Goal: Navigation & Orientation: Find specific page/section

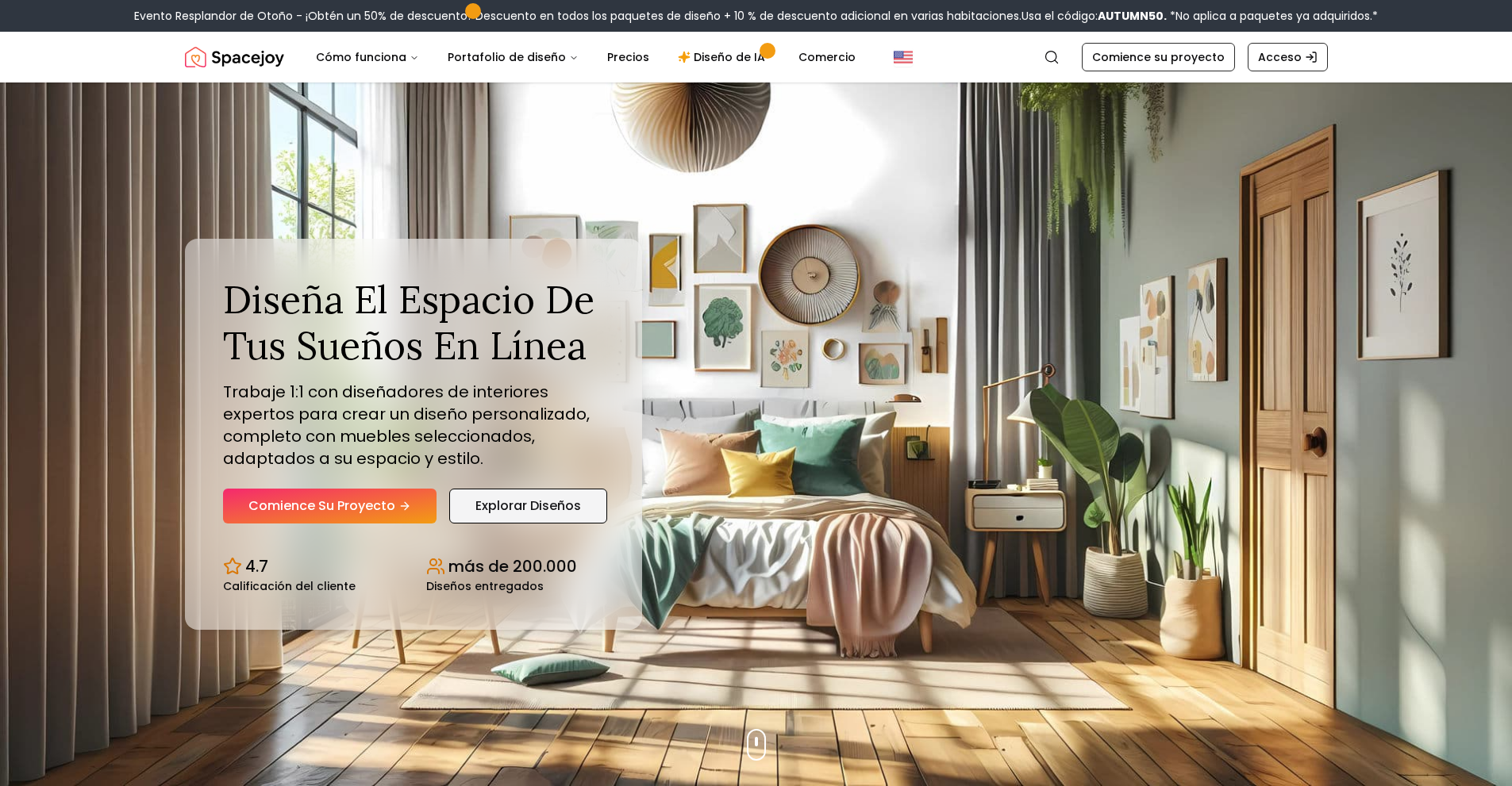
click at [574, 521] on link "Explorar diseños" at bounding box center [528, 506] width 158 height 35
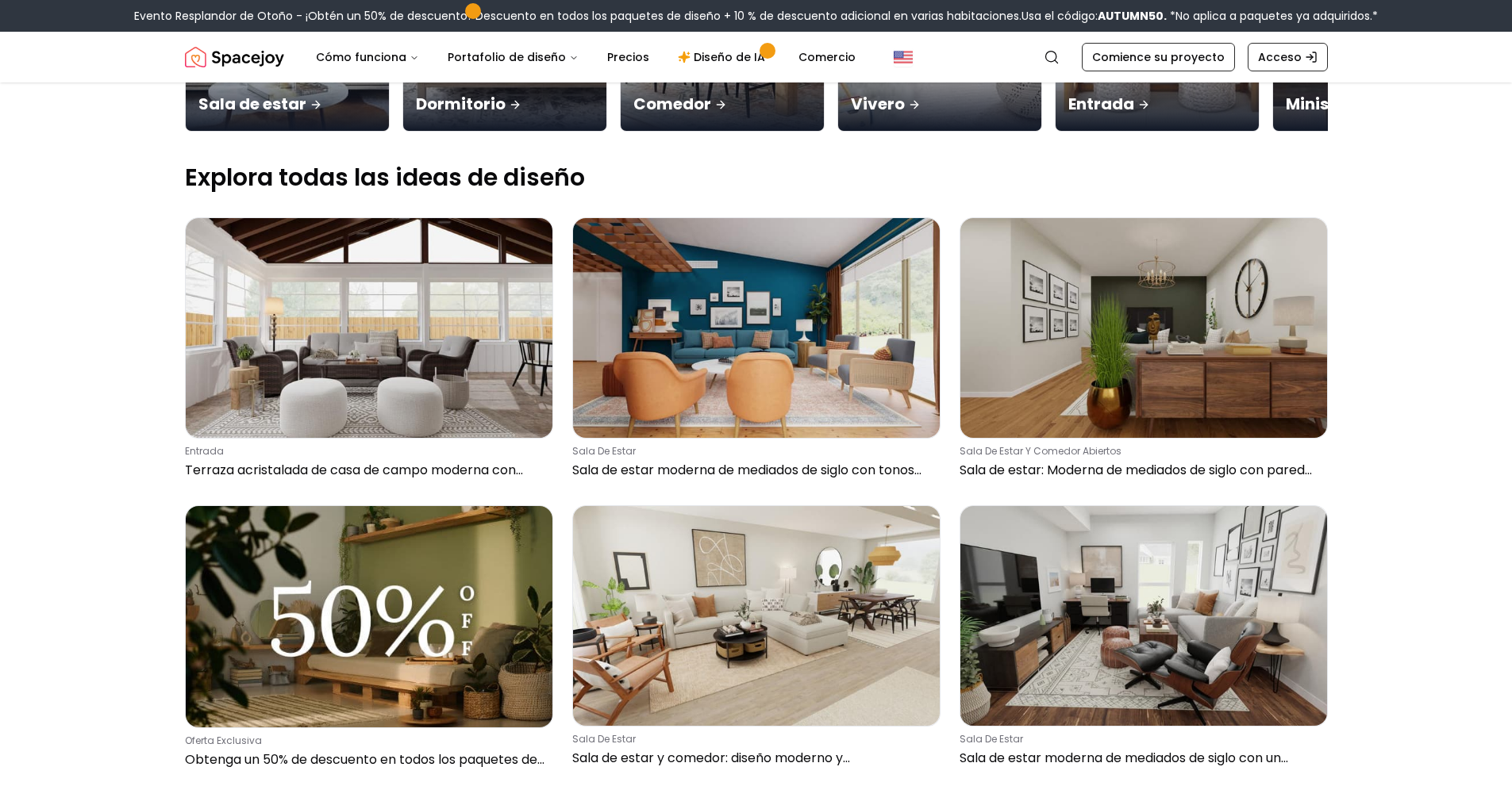
scroll to position [317, 0]
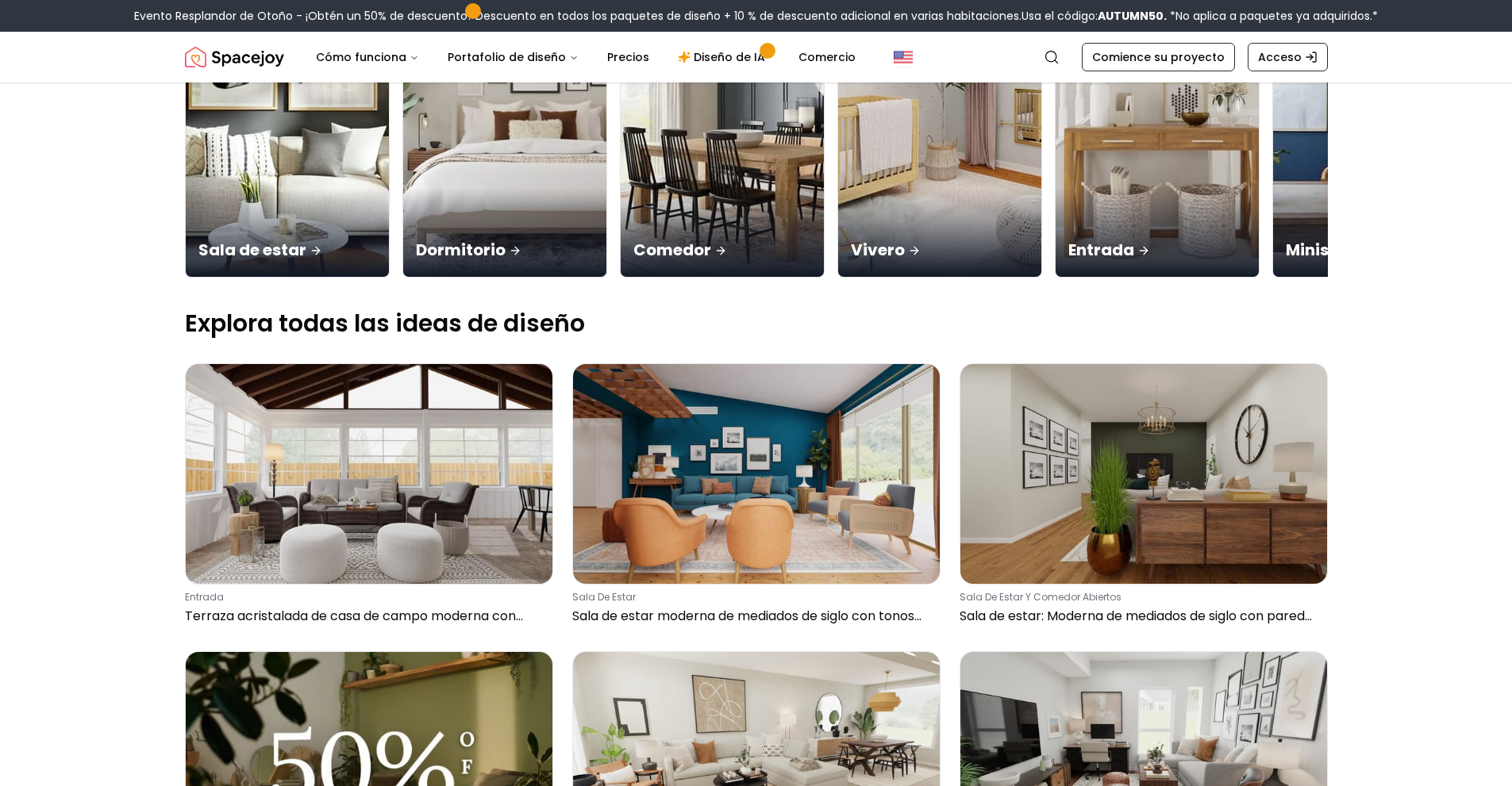
drag, startPoint x: 230, startPoint y: 79, endPoint x: 230, endPoint y: 70, distance: 9.0
click at [230, 76] on nav "Alegría espacial Buscar Cómo funciona Portafolio de diseño Precios Diseño de IA…" at bounding box center [756, 57] width 1143 height 50
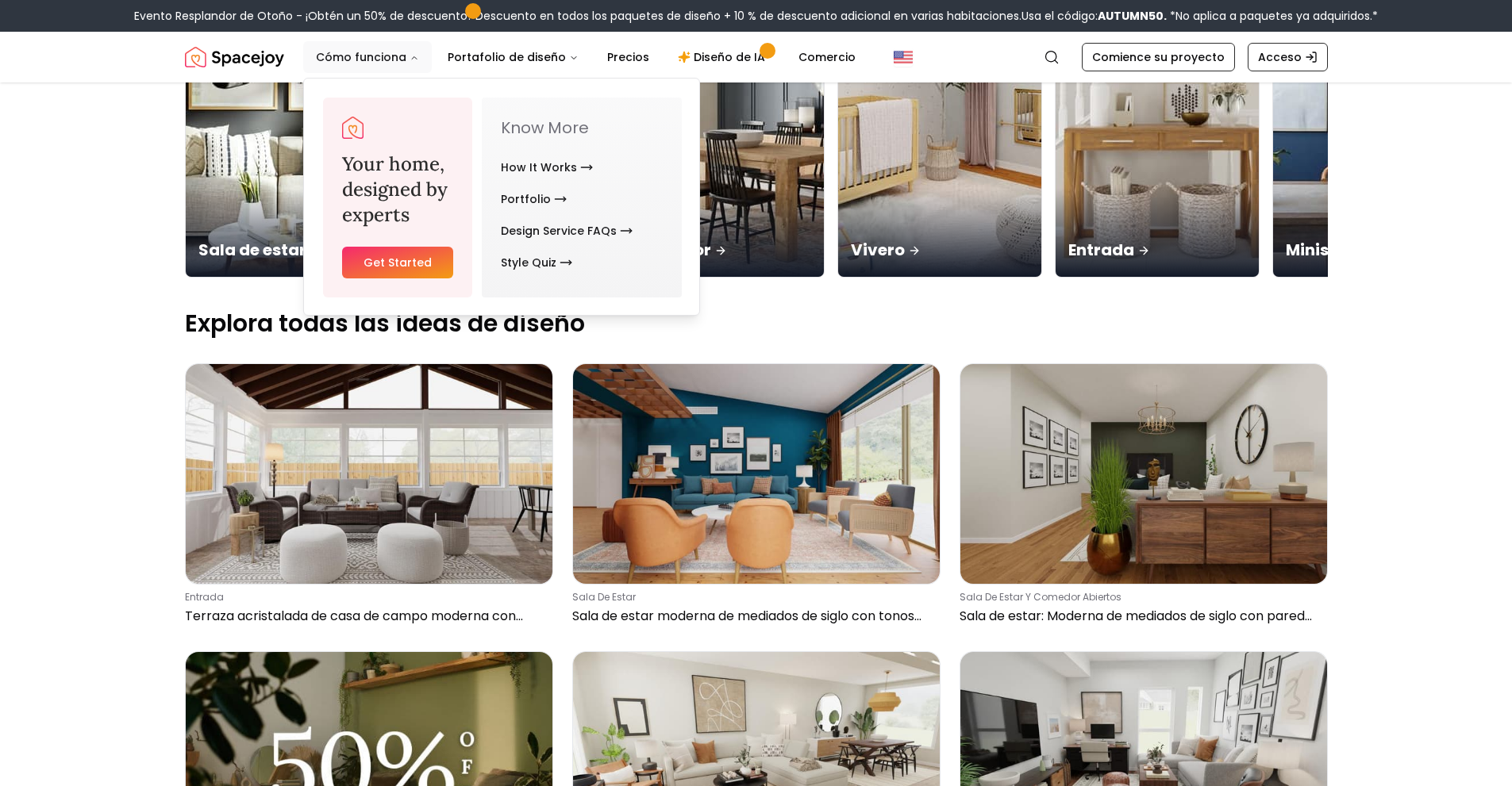
click at [391, 59] on font "Cómo funciona" at bounding box center [360, 57] width 90 height 16
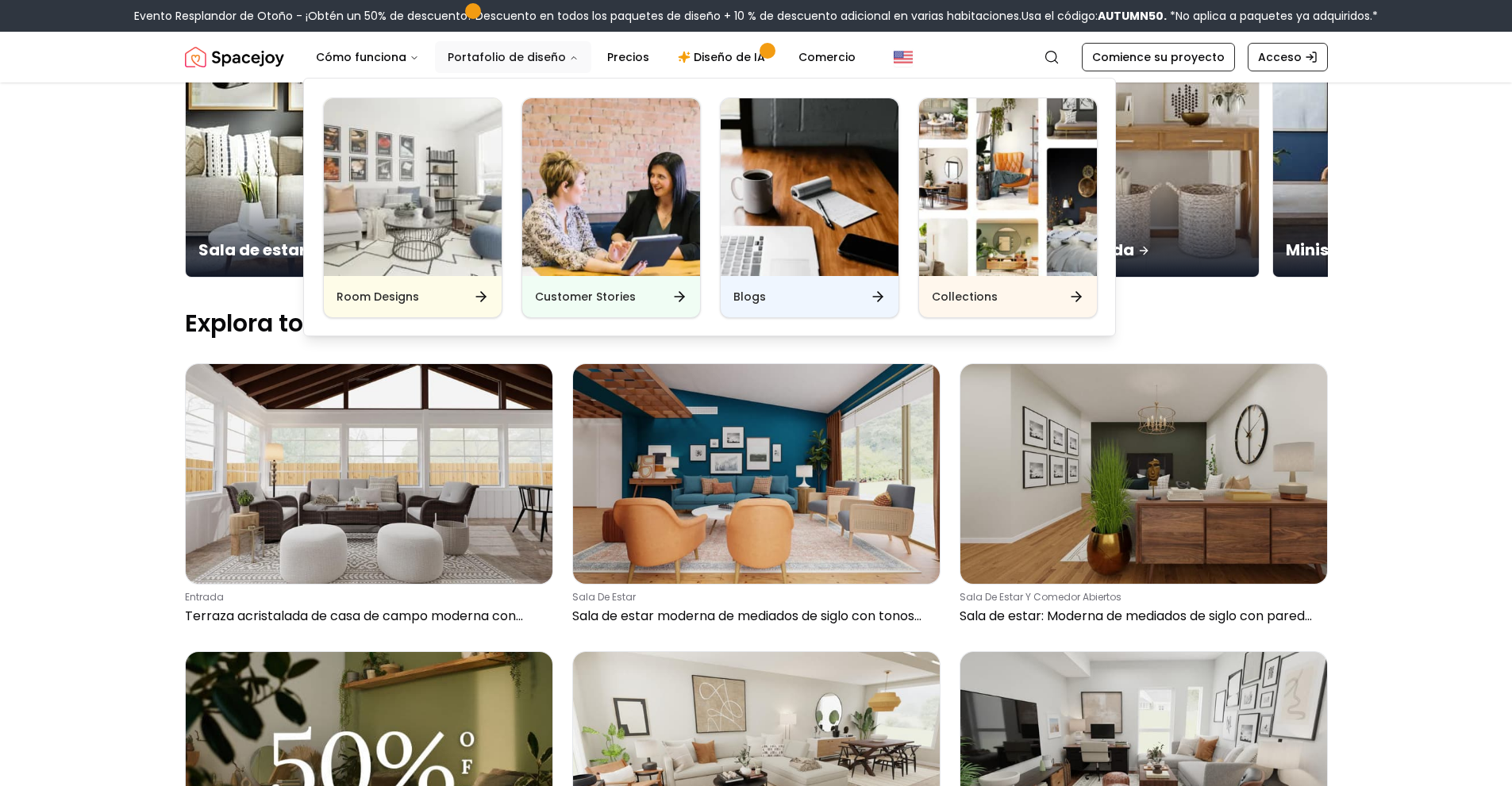
click at [521, 57] on font "Portafolio de diseño" at bounding box center [507, 57] width 119 height 16
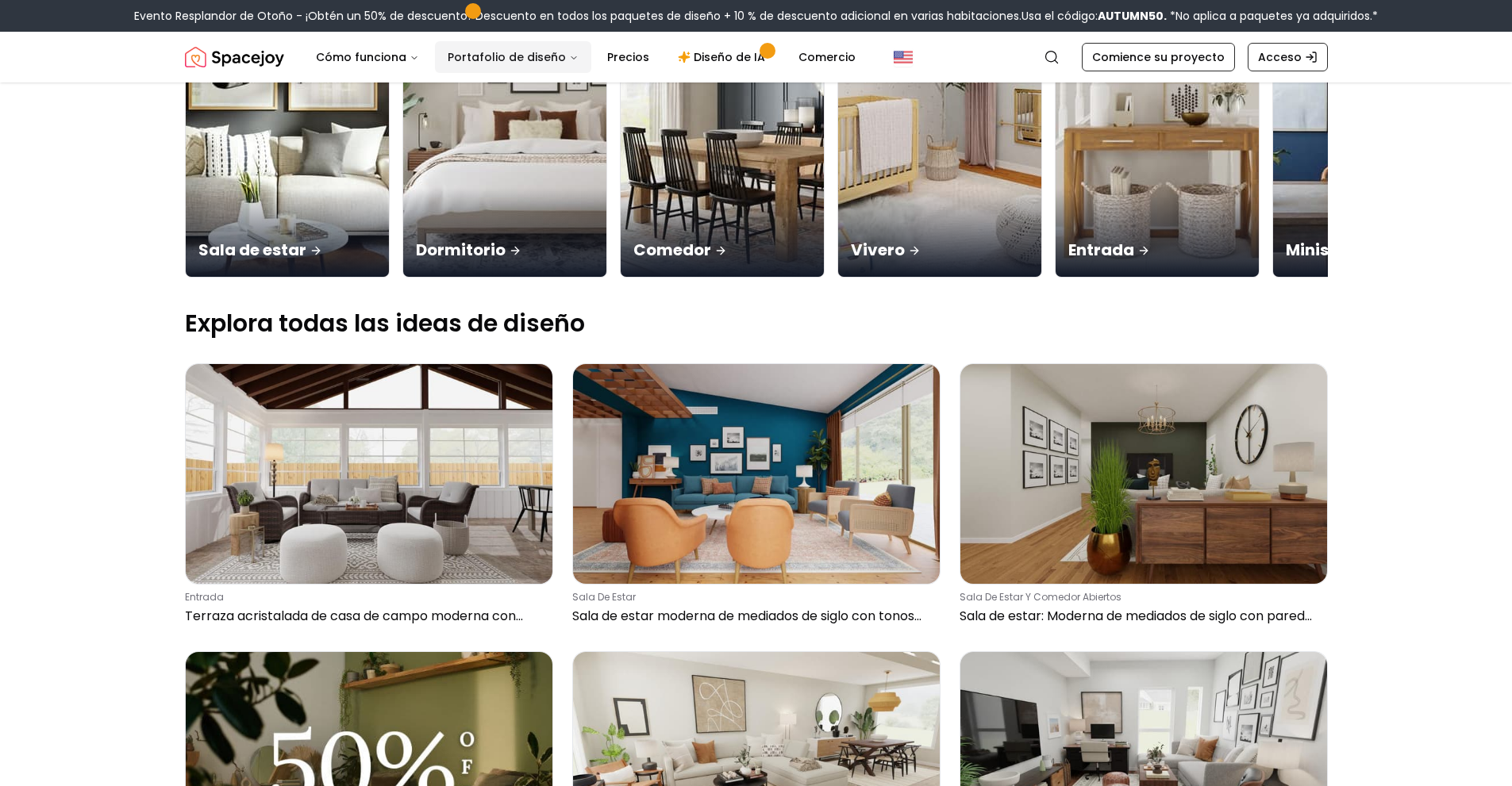
click at [569, 60] on icon "Principal" at bounding box center [573, 58] width 10 height 10
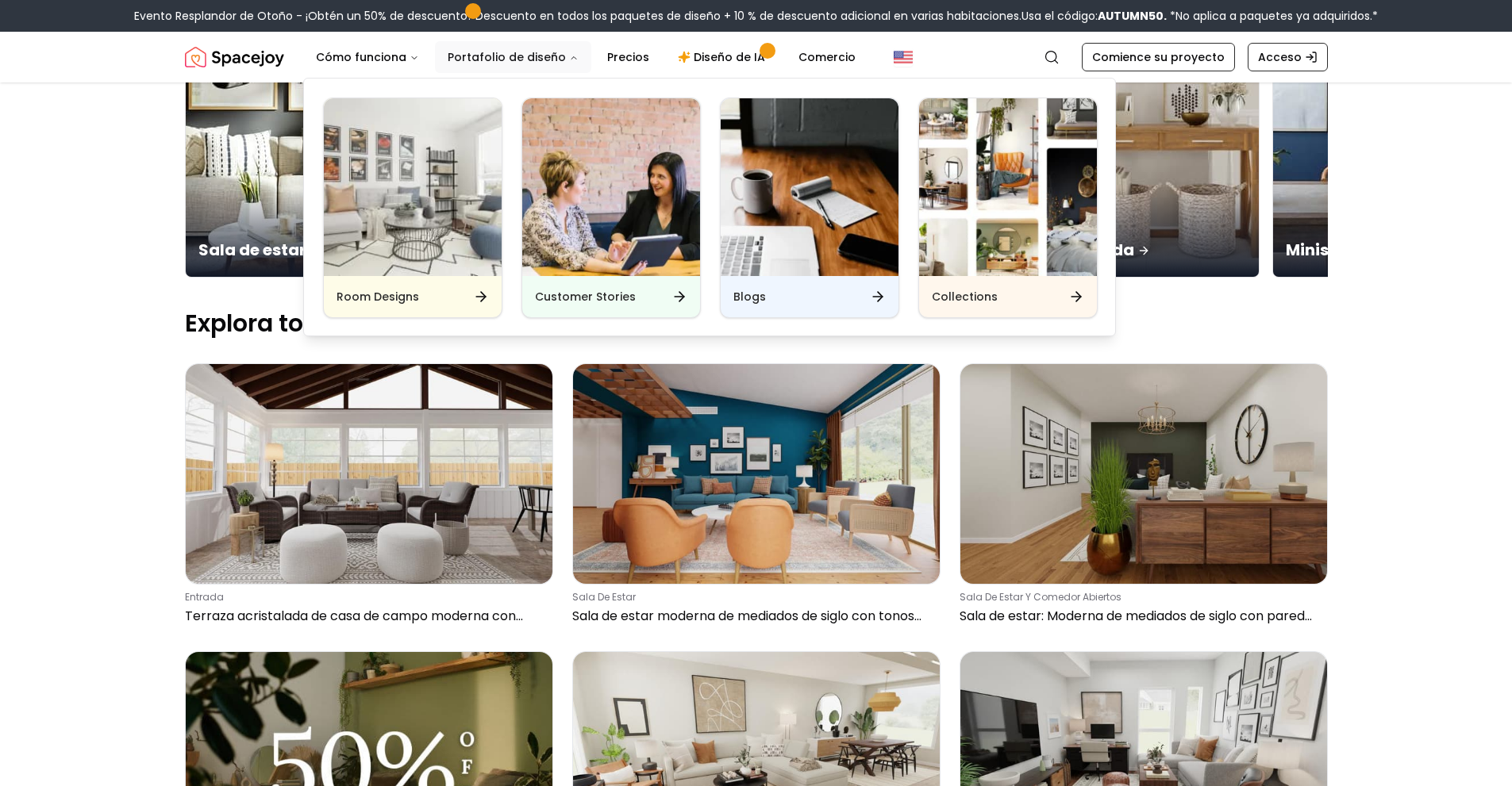
click at [548, 62] on font "Portafolio de diseño" at bounding box center [507, 57] width 119 height 16
click at [553, 66] on button "Portafolio de diseño" at bounding box center [513, 58] width 156 height 32
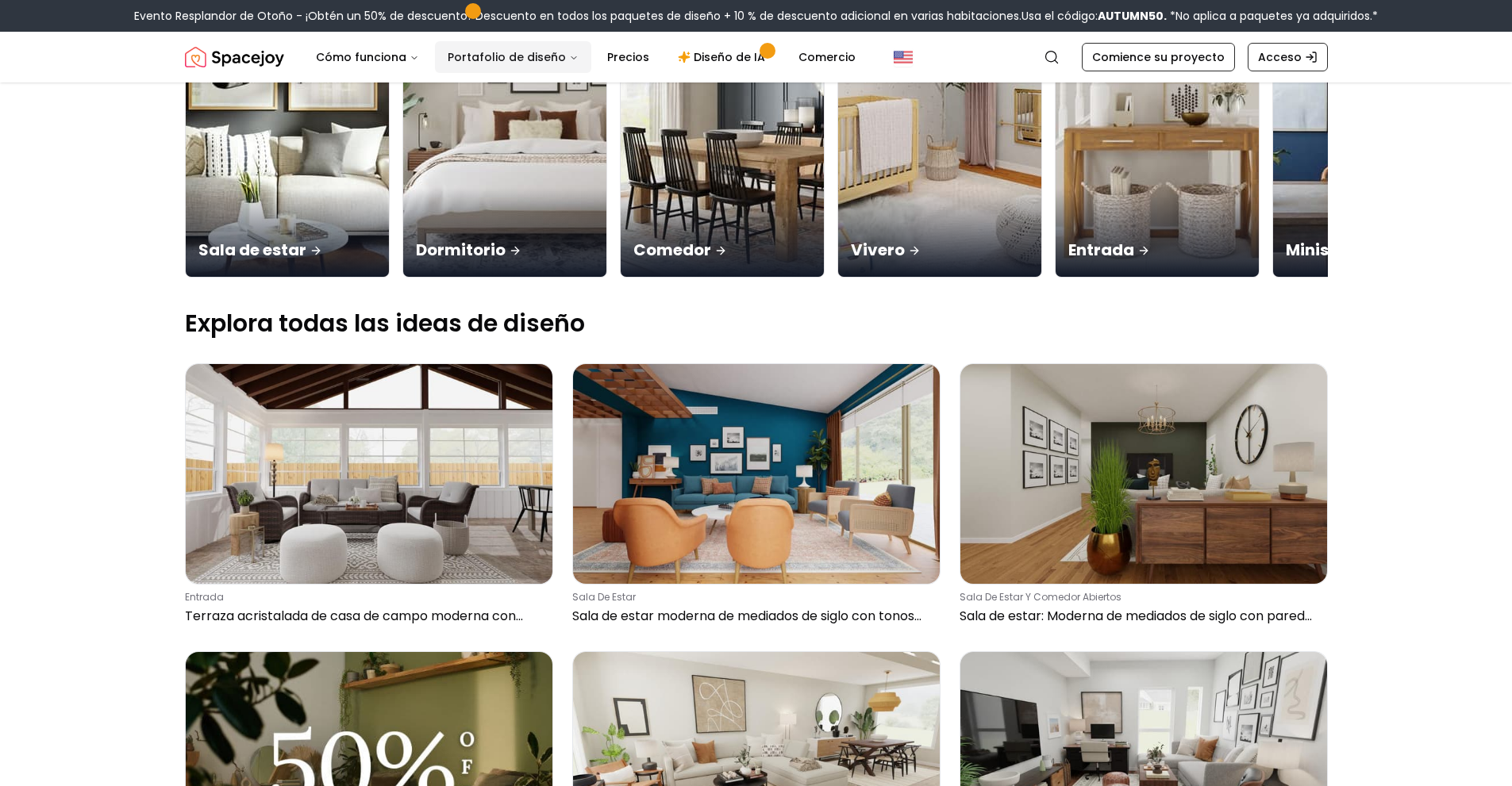
click at [569, 58] on icon "Principal" at bounding box center [573, 58] width 10 height 10
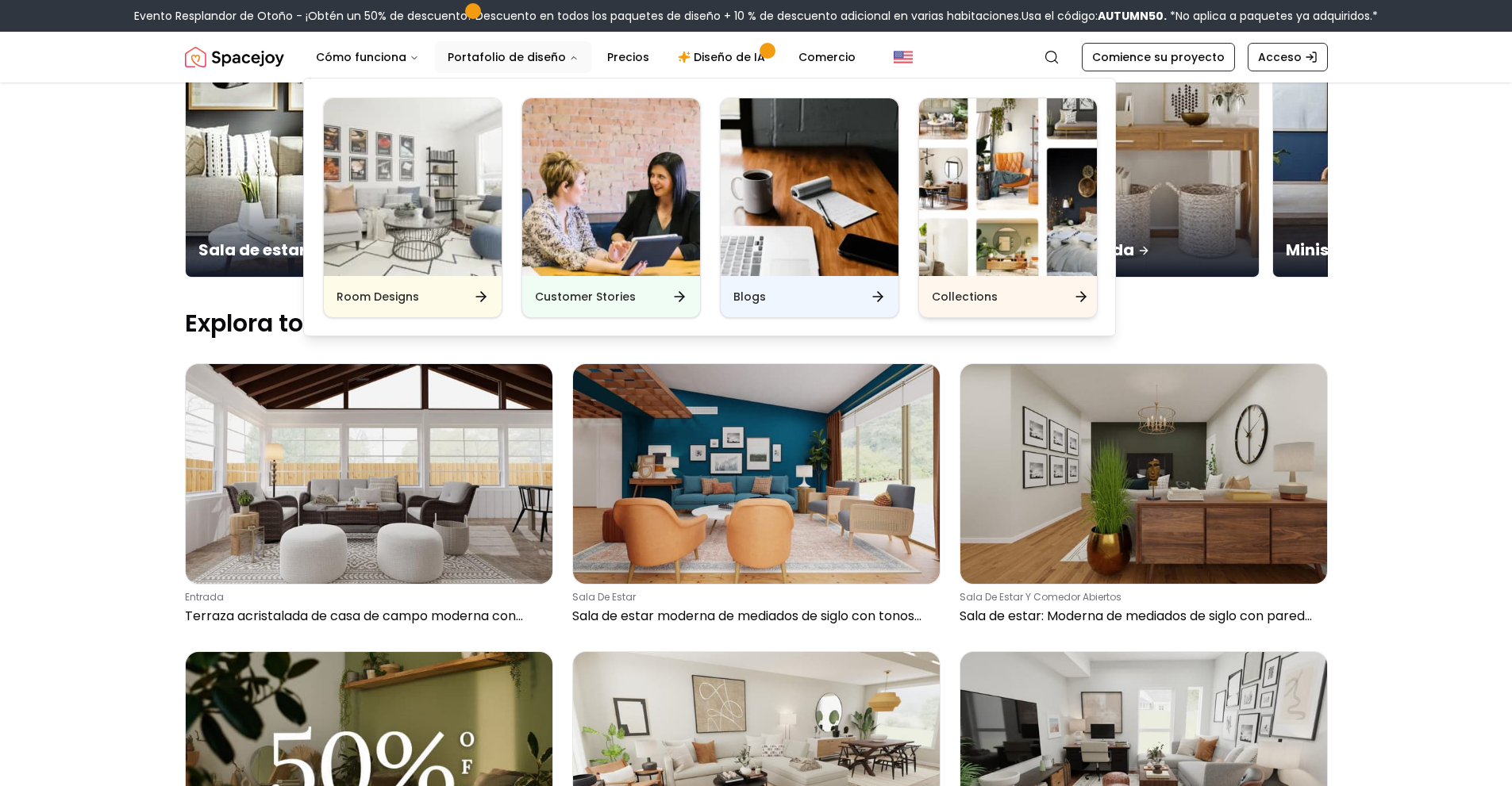
click at [1047, 302] on div "Collections" at bounding box center [1007, 297] width 178 height 42
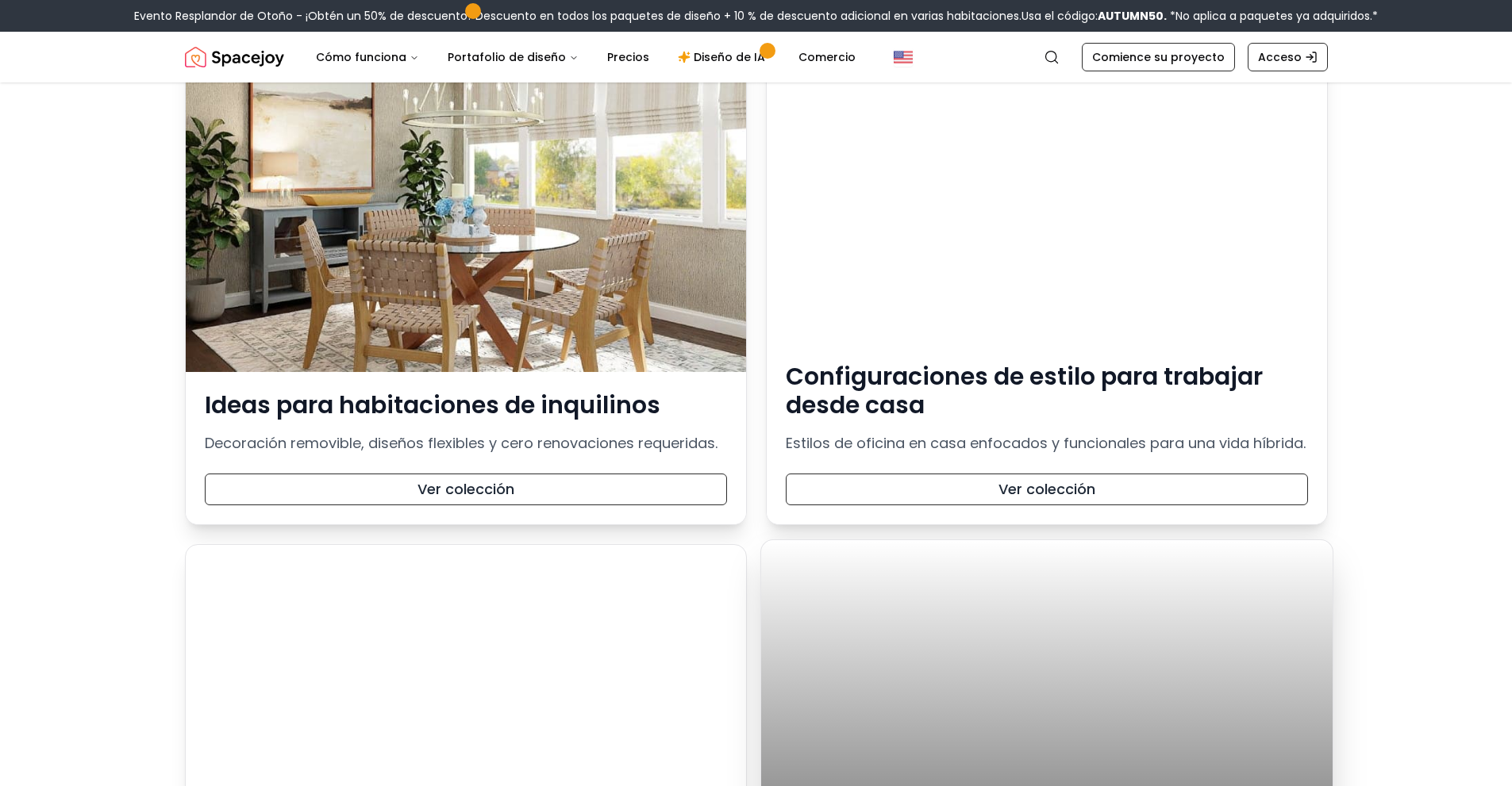
scroll to position [2538, 0]
